Goal: Task Accomplishment & Management: Complete application form

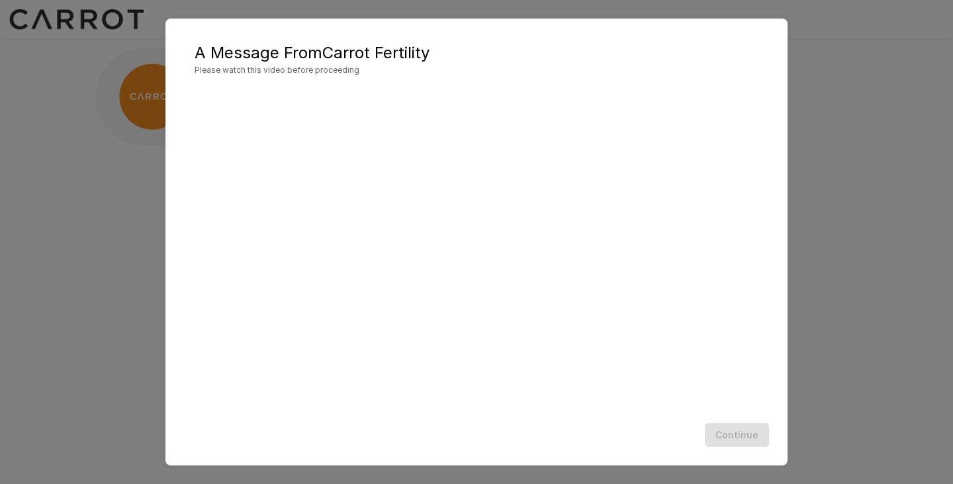
scroll to position [1, 0]
click at [568, 46] on h5 "A Message From Carrot Fertility" at bounding box center [477, 52] width 564 height 21
click at [889, 247] on div "A Message From Carrot Fertility Please watch this video before proceeding Conti…" at bounding box center [476, 242] width 953 height 484
click at [860, 163] on div "A Message From Carrot Fertility Please watch this video before proceeding Conti…" at bounding box center [476, 242] width 953 height 484
click at [875, 69] on div "A Message From Carrot Fertility Please watch this video before proceeding Conti…" at bounding box center [476, 242] width 953 height 484
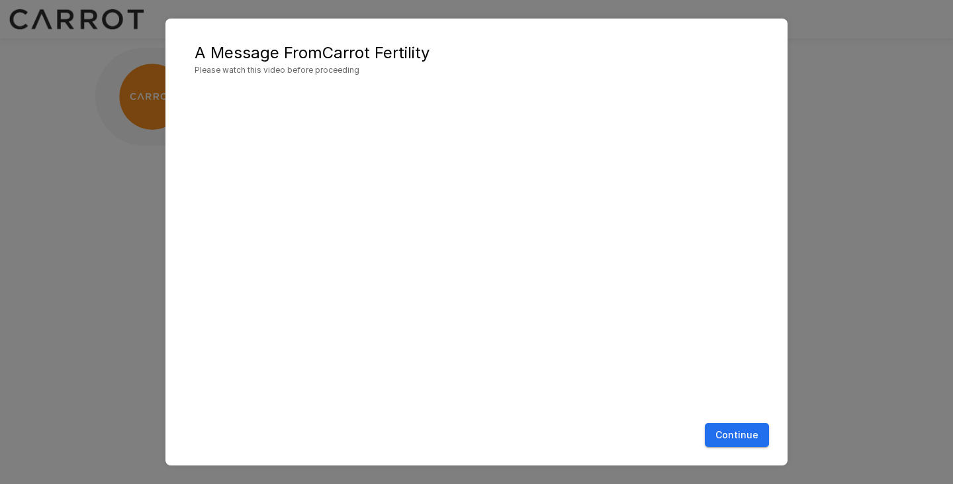
click at [736, 429] on button "Continue" at bounding box center [737, 435] width 64 height 24
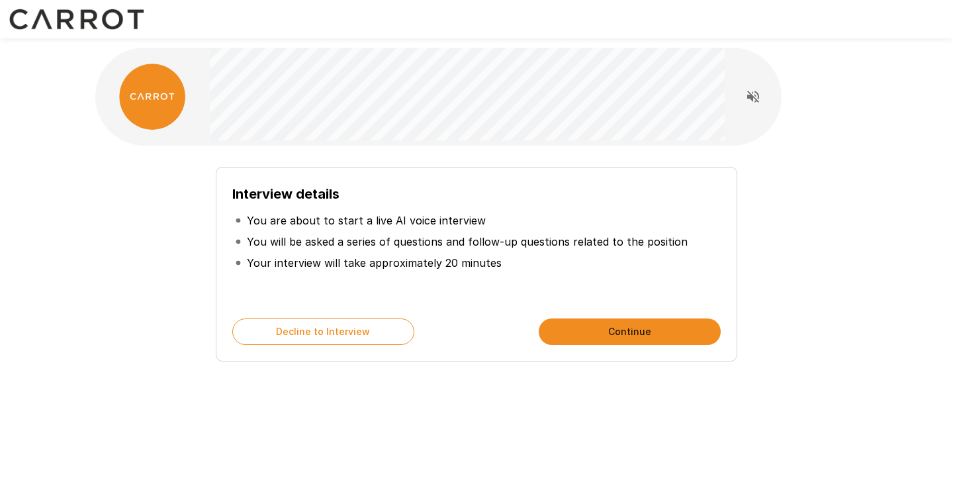
click at [425, 257] on p "Your interview will take approximately 20 minutes" at bounding box center [374, 263] width 255 height 16
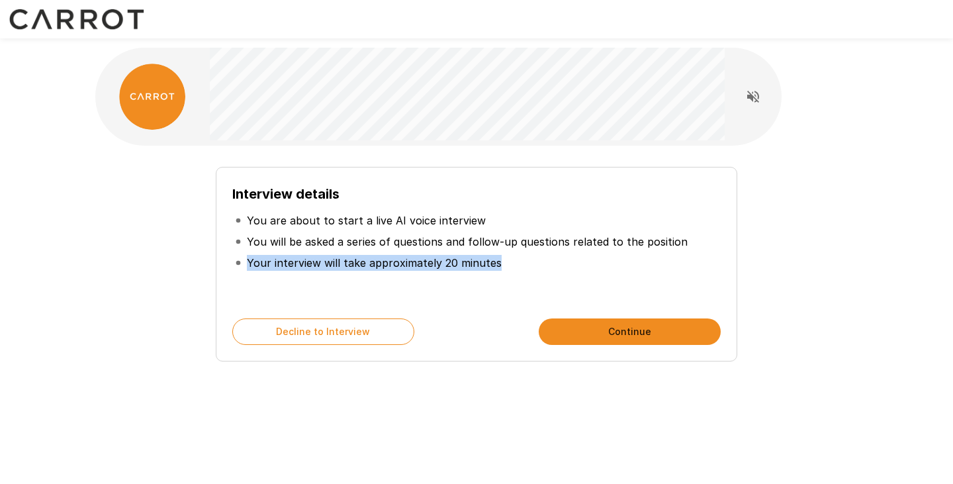
click at [425, 257] on p "Your interview will take approximately 20 minutes" at bounding box center [374, 263] width 255 height 16
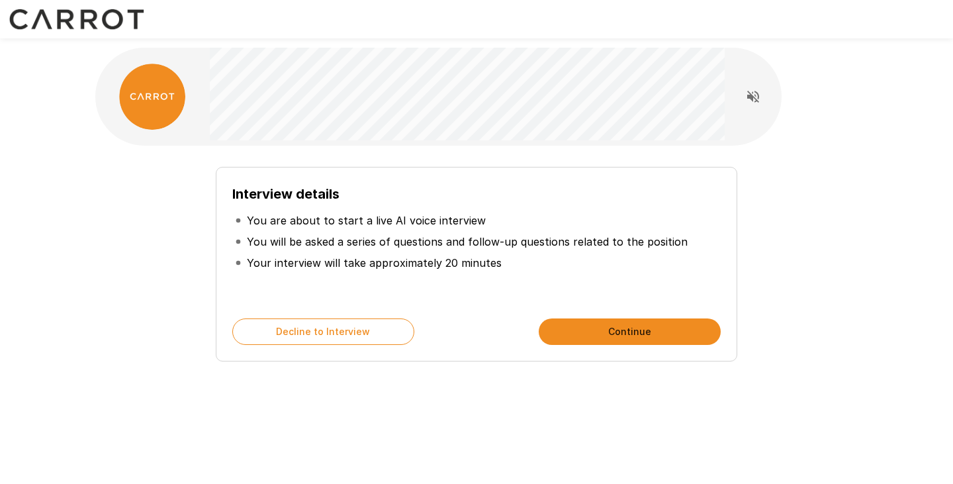
click at [440, 240] on p "You will be asked a series of questions and follow-up questions related to the …" at bounding box center [467, 242] width 441 height 16
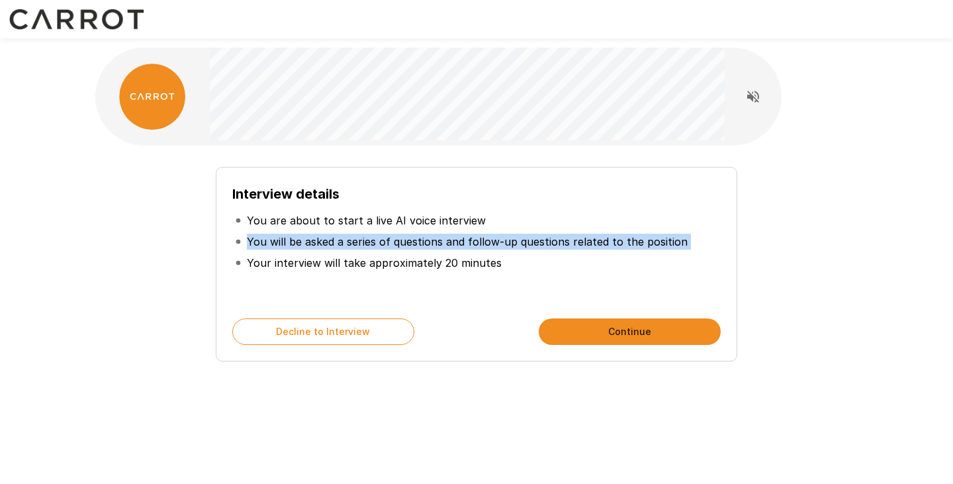
click at [440, 240] on p "You will be asked a series of questions and follow-up questions related to the …" at bounding box center [467, 242] width 441 height 16
